Goal: Find specific page/section: Find specific page/section

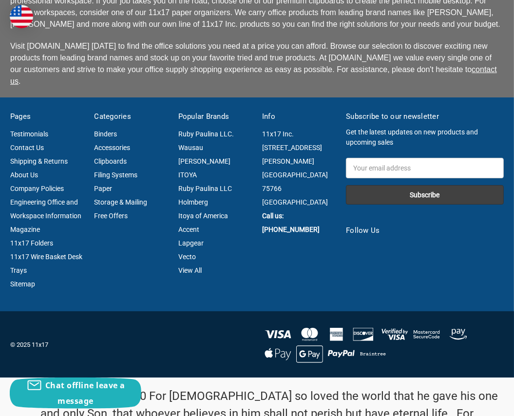
scroll to position [2582, 0]
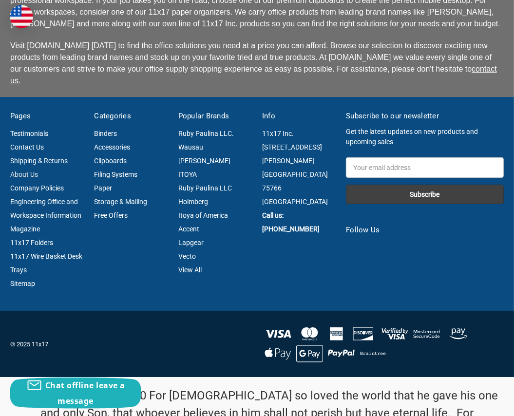
click at [23, 170] on link "About Us" at bounding box center [24, 174] width 28 height 8
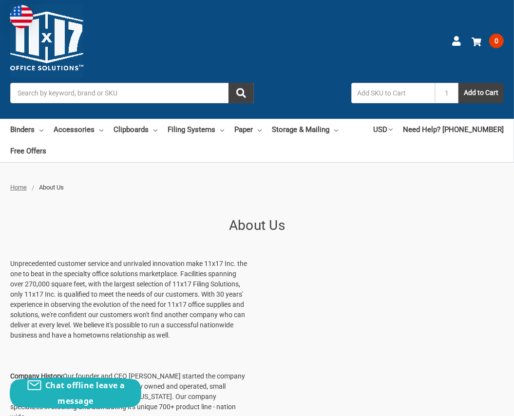
scroll to position [0, 0]
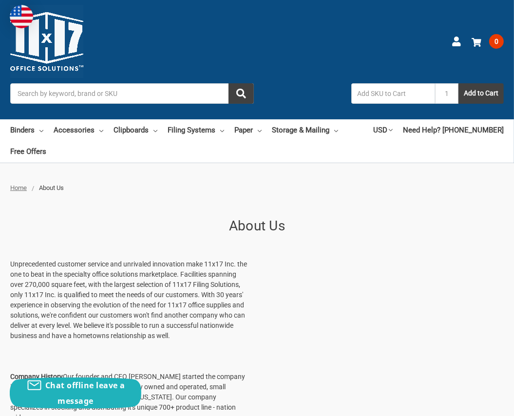
click at [18, 184] on span "Home" at bounding box center [18, 187] width 17 height 7
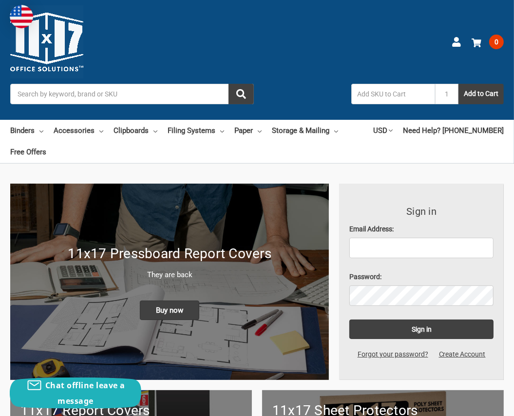
click at [150, 87] on input "Search" at bounding box center [132, 94] width 244 height 20
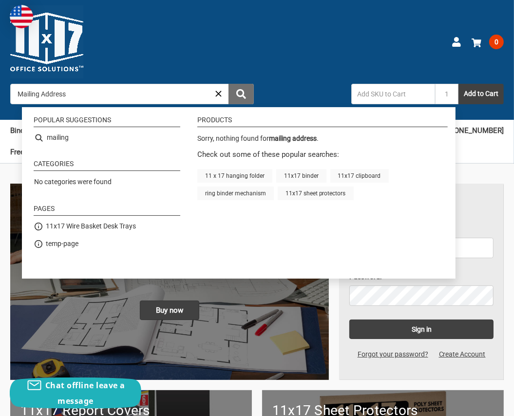
type input "Mailing Address"
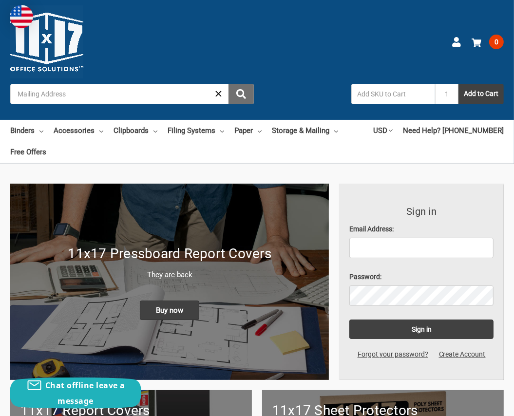
click at [237, 95] on use "submit" at bounding box center [241, 94] width 10 height 10
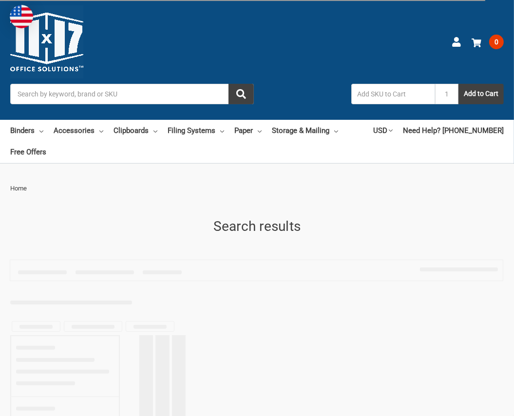
type input "Mailing Address"
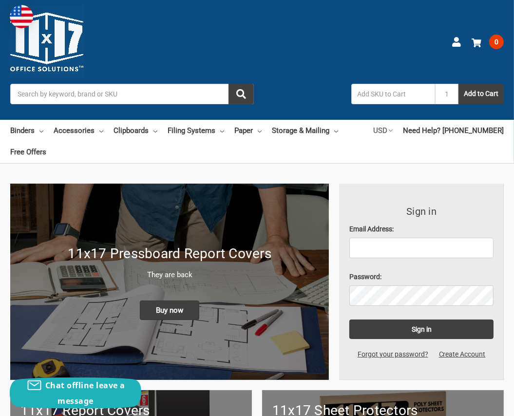
click at [393, 130] on icon at bounding box center [391, 131] width 4 height 4
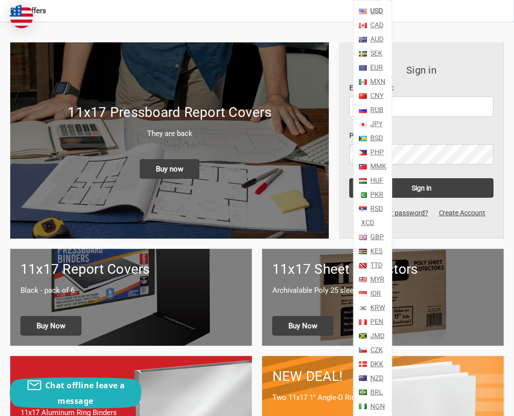
click at [383, 12] on strong "USD" at bounding box center [376, 11] width 13 height 8
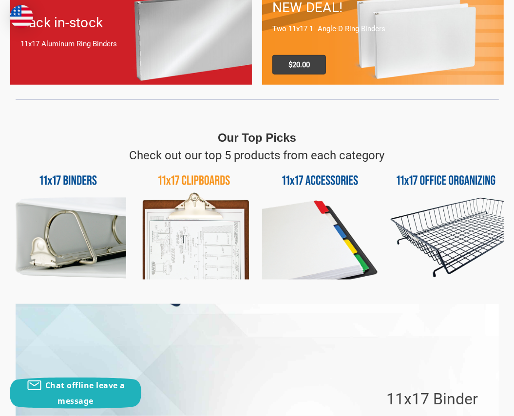
scroll to position [510, 0]
